Goal: Information Seeking & Learning: Learn about a topic

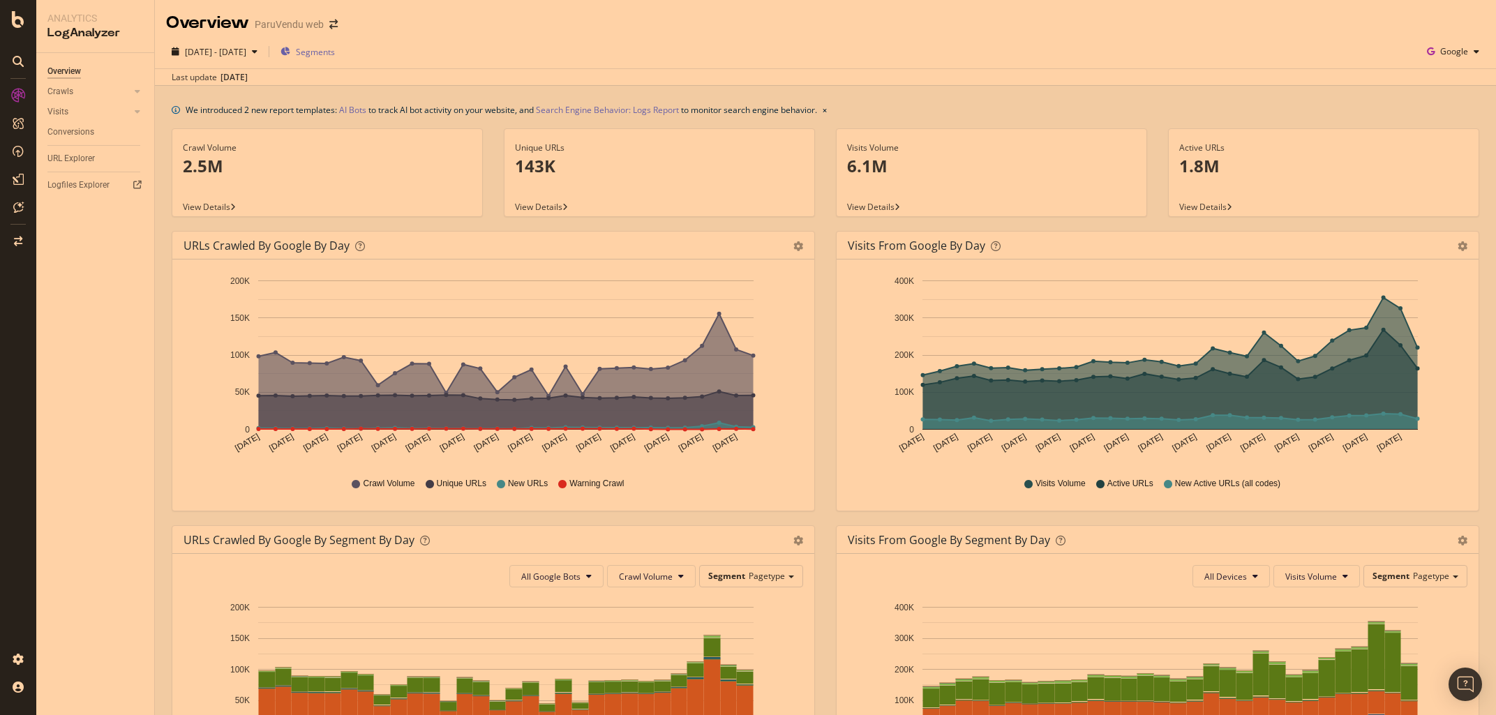
click at [335, 52] on span "Segments" at bounding box center [315, 52] width 39 height 12
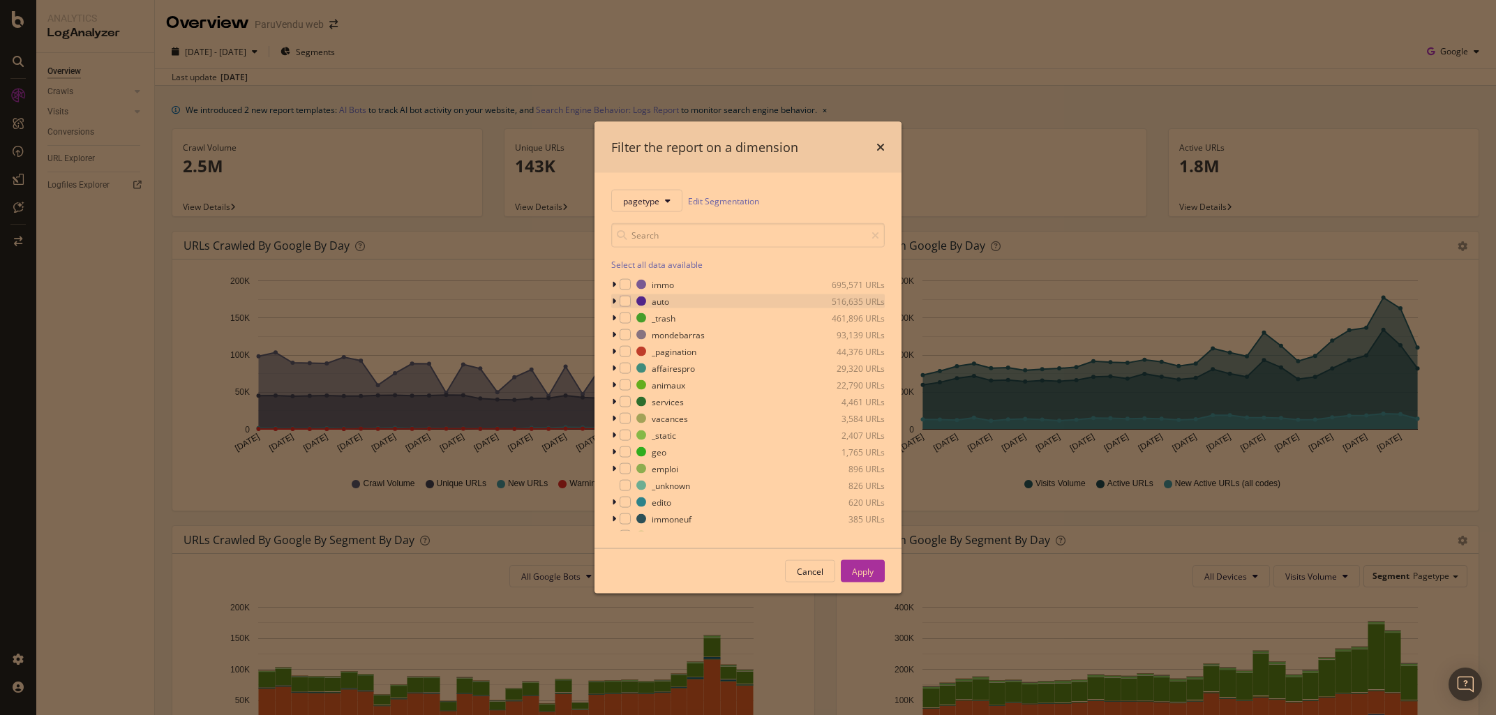
click at [614, 303] on icon "modal" at bounding box center [614, 301] width 4 height 8
click at [622, 445] on icon "modal" at bounding box center [622, 446] width 4 height 8
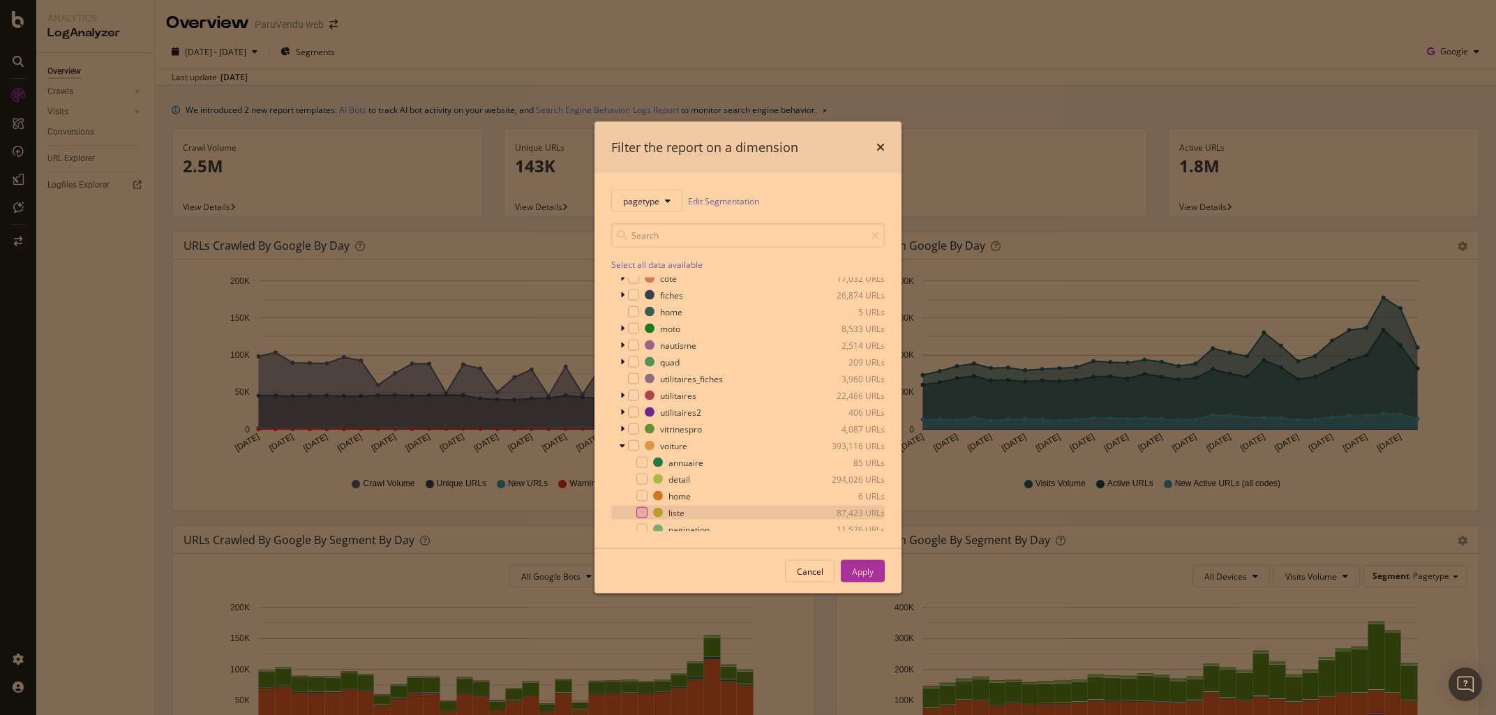
click at [641, 516] on div "modal" at bounding box center [641, 512] width 11 height 11
drag, startPoint x: 863, startPoint y: 577, endPoint x: 719, endPoint y: 541, distance: 148.1
click at [862, 577] on div "Apply" at bounding box center [863, 571] width 22 height 12
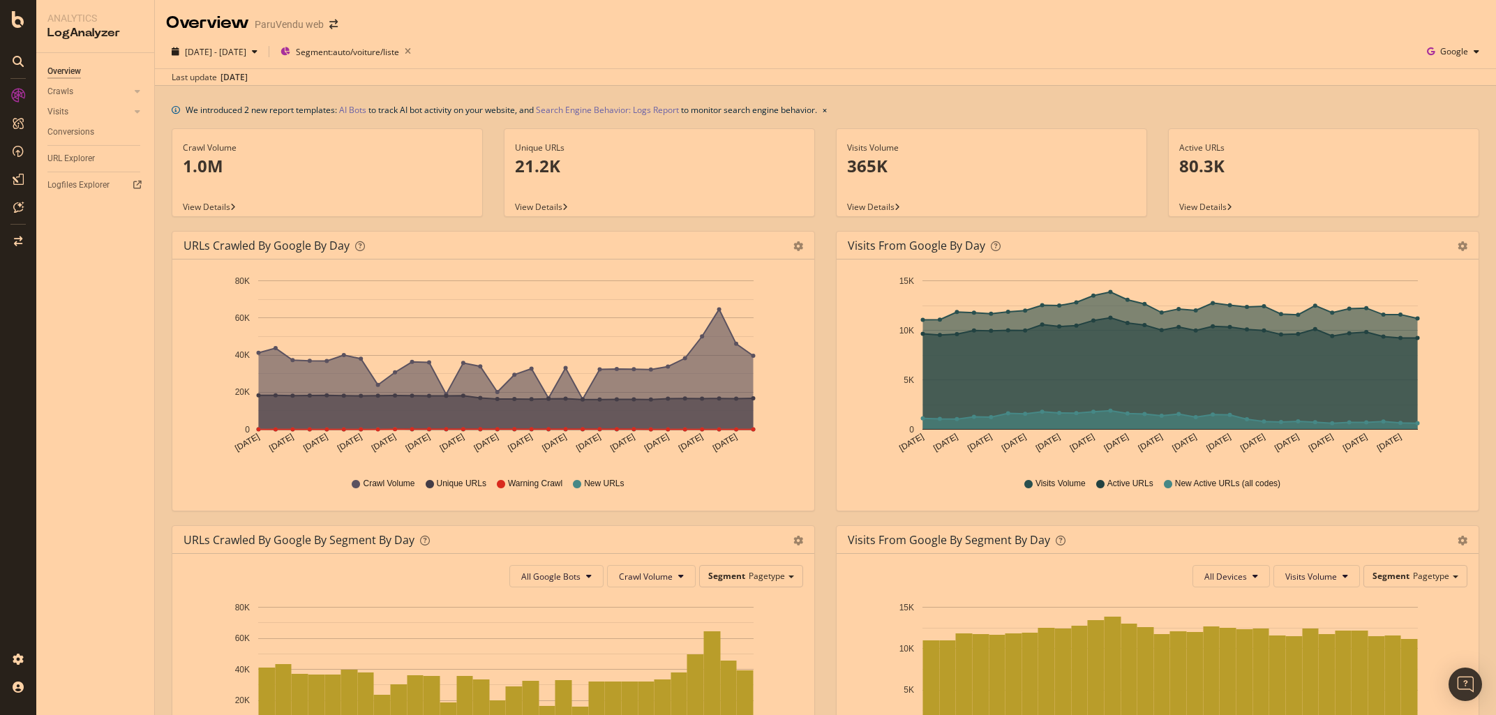
click at [820, 362] on div "URLs Crawled by Google by day Area Table Hold CTRL while clicking to filter the…" at bounding box center [493, 378] width 664 height 294
click at [394, 54] on span "Segment: auto/voiture/liste" at bounding box center [347, 52] width 103 height 12
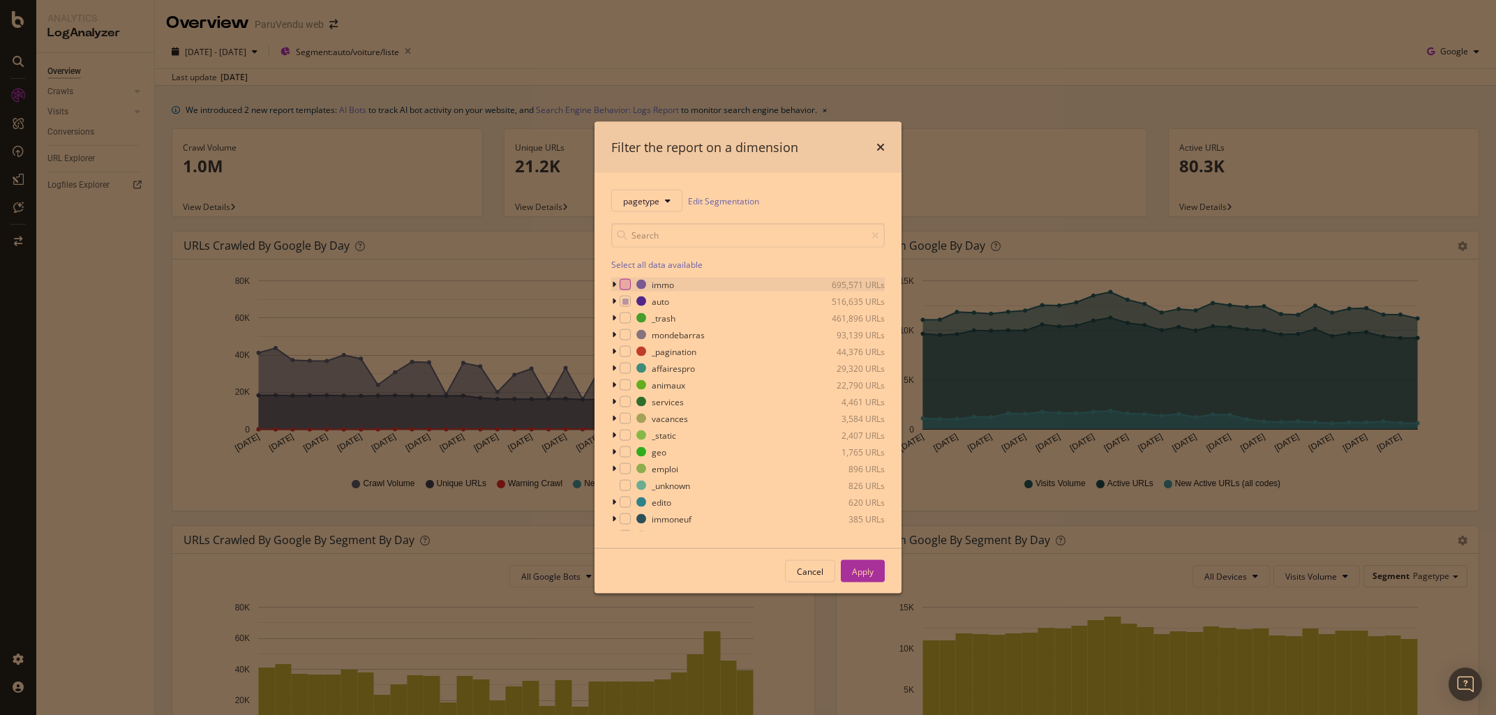
click at [625, 285] on div "modal" at bounding box center [625, 284] width 11 height 11
click at [623, 306] on div "modal" at bounding box center [625, 301] width 11 height 11
click at [869, 579] on div "Apply" at bounding box center [863, 571] width 22 height 21
